Goal: Task Accomplishment & Management: Manage account settings

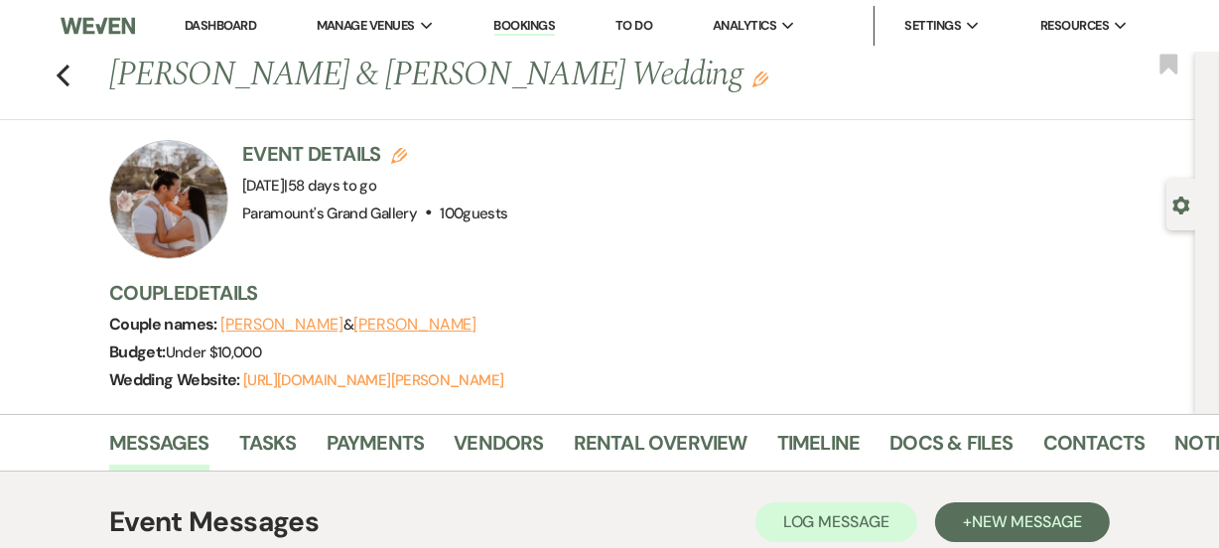
click at [197, 26] on link "Dashboard" at bounding box center [220, 25] width 71 height 17
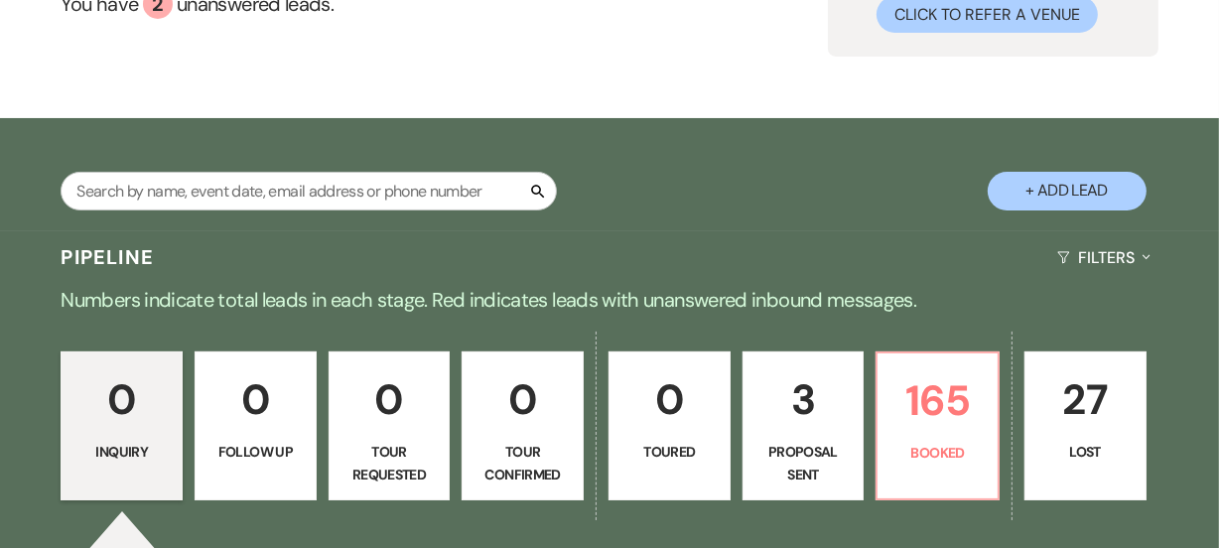
scroll to position [451, 0]
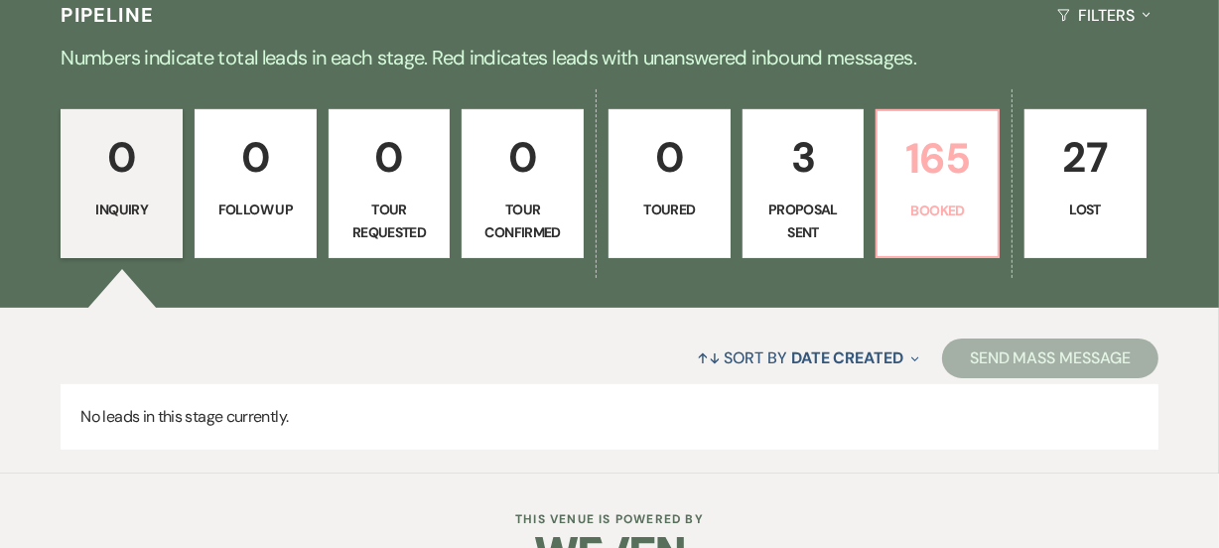
click at [903, 212] on p "Booked" at bounding box center [937, 210] width 96 height 22
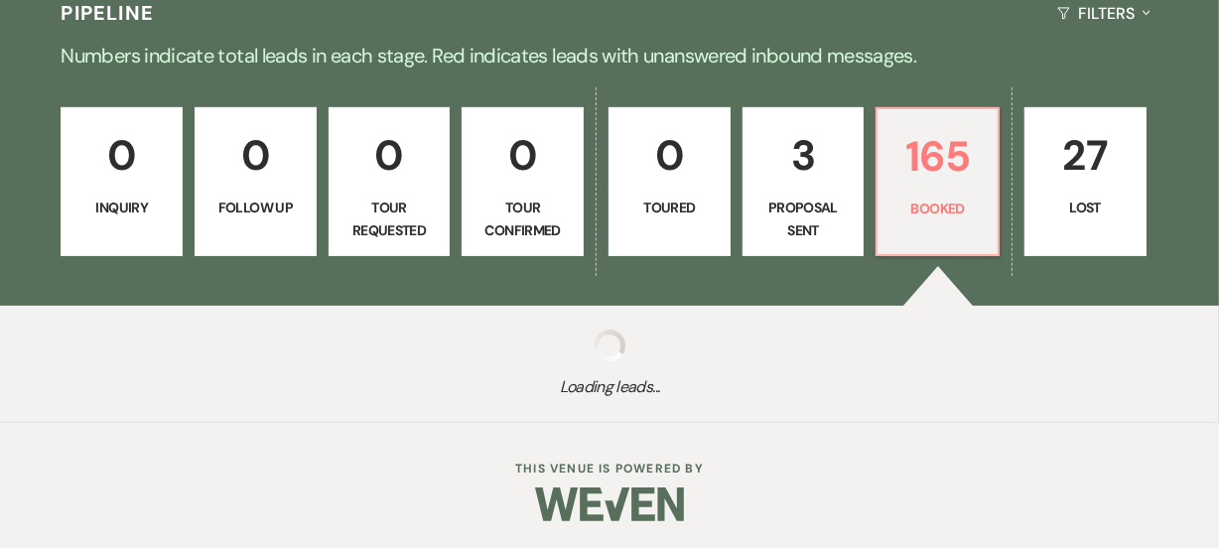
scroll to position [456, 0]
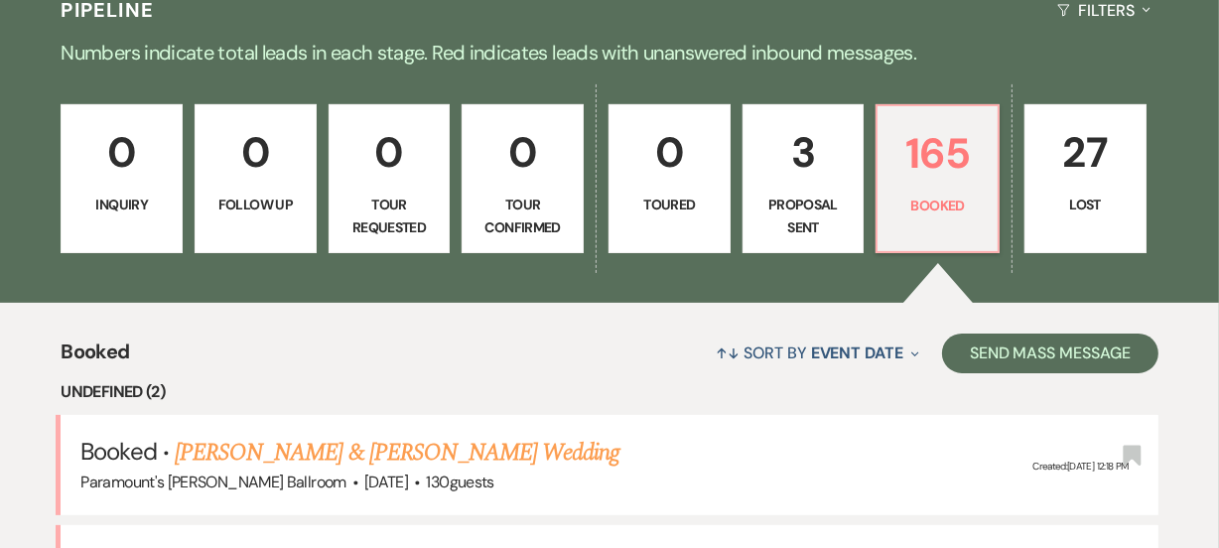
click at [821, 107] on link "3 Proposal Sent" at bounding box center [803, 178] width 122 height 149
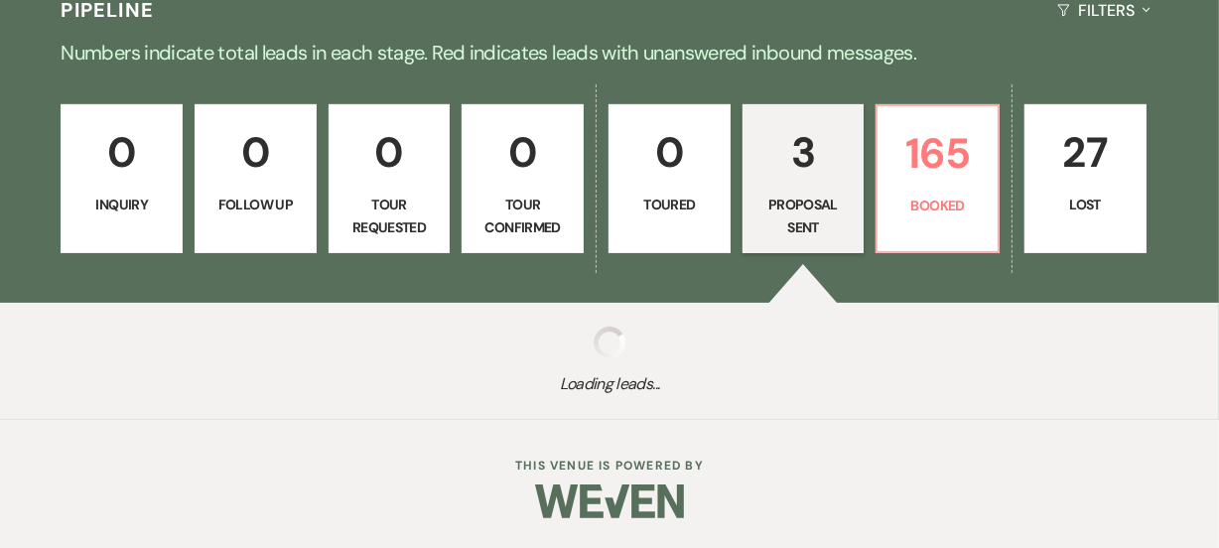
scroll to position [243, 0]
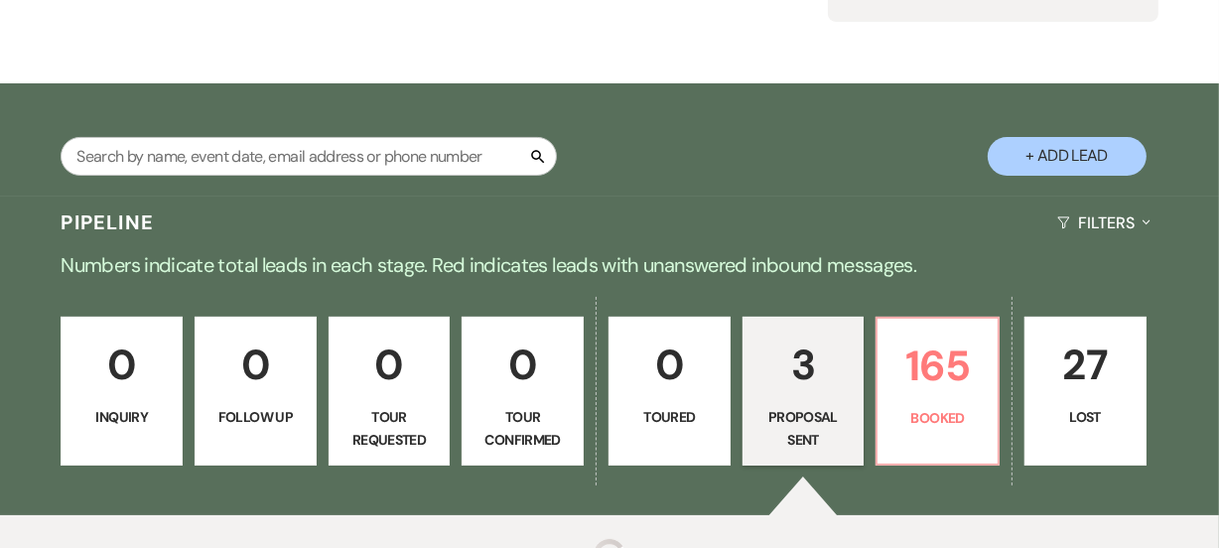
select select "6"
click at [687, 190] on div "Search + Add Lead" at bounding box center [609, 142] width 1219 height 98
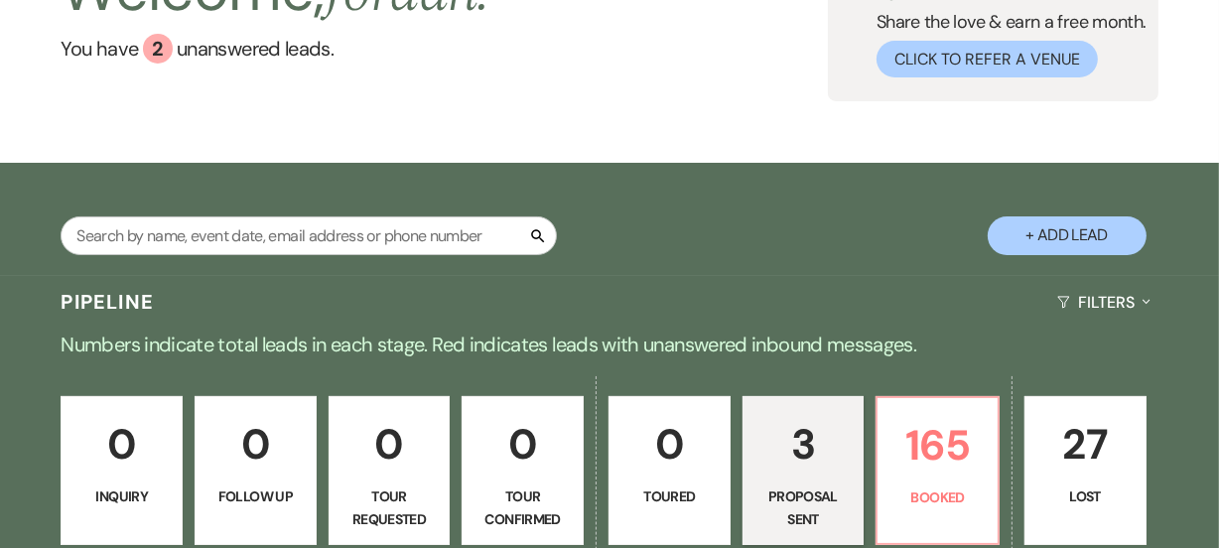
scroll to position [0, 0]
